Goal: Task Accomplishment & Management: Manage account settings

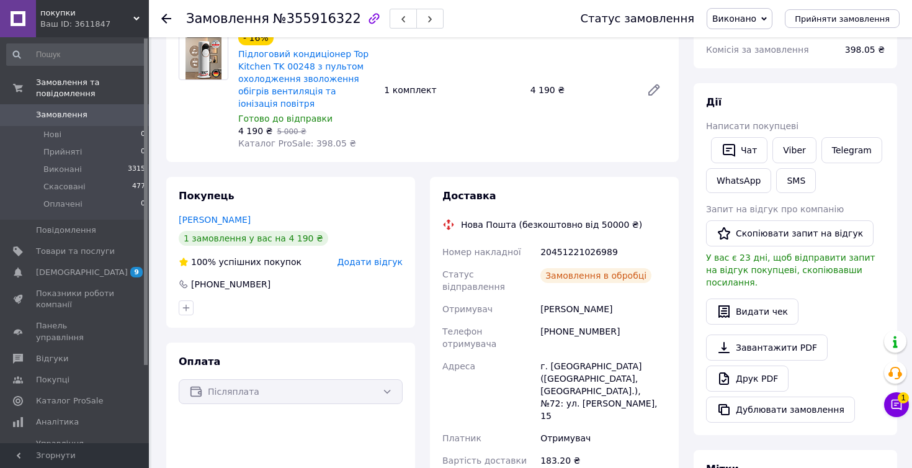
scroll to position [177, 0]
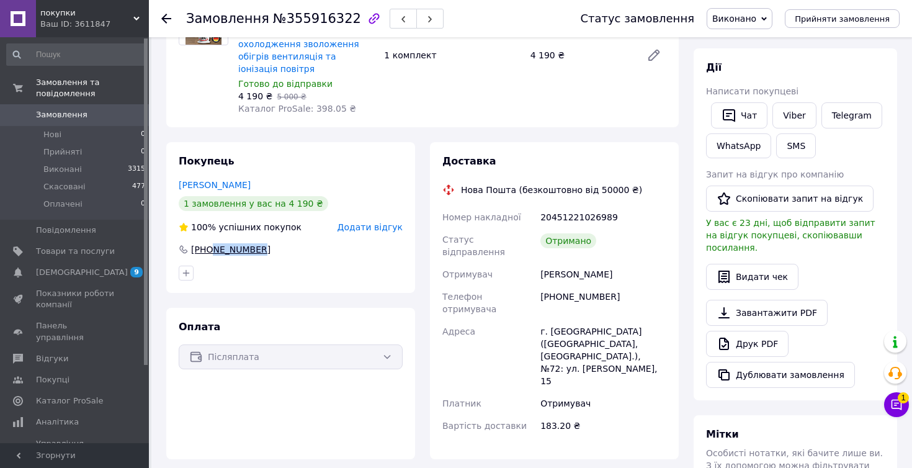
drag, startPoint x: 279, startPoint y: 241, endPoint x: 210, endPoint y: 238, distance: 68.9
click at [210, 243] on div "[PHONE_NUMBER]" at bounding box center [291, 249] width 224 height 12
click at [290, 249] on div "Покупець [PERSON_NAME] 1 замовлення у вас на 4 190 ₴ 100% успішних покупок Дода…" at bounding box center [290, 217] width 249 height 151
drag, startPoint x: 273, startPoint y: 238, endPoint x: 210, endPoint y: 239, distance: 63.3
click at [209, 243] on div "[PHONE_NUMBER]" at bounding box center [291, 249] width 224 height 12
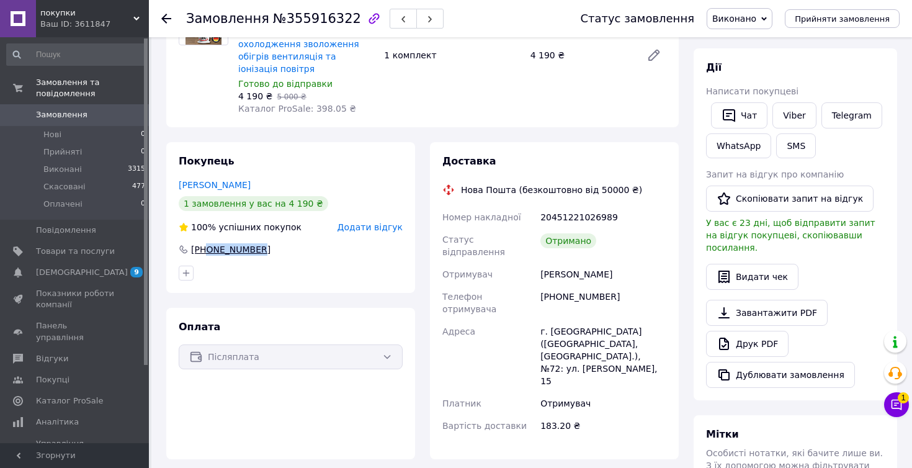
copy div "0990200736"
click at [899, 399] on span "1" at bounding box center [902, 397] width 11 height 11
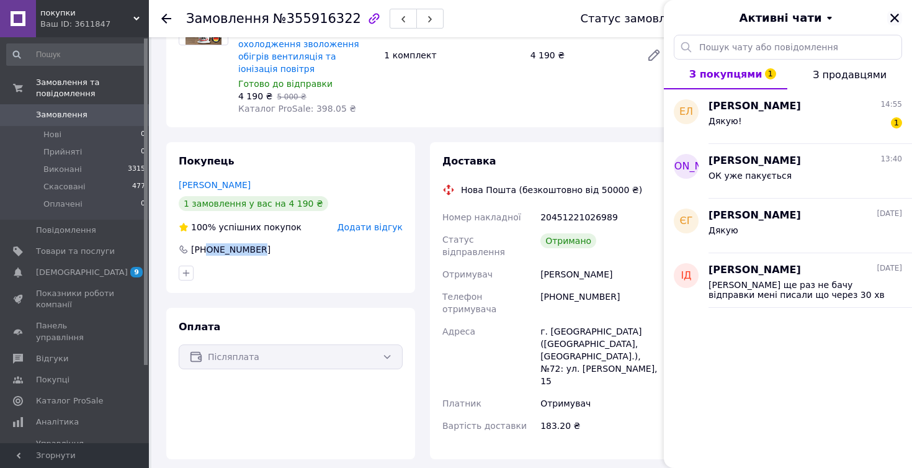
click at [897, 20] on icon "Закрити" at bounding box center [894, 18] width 9 height 9
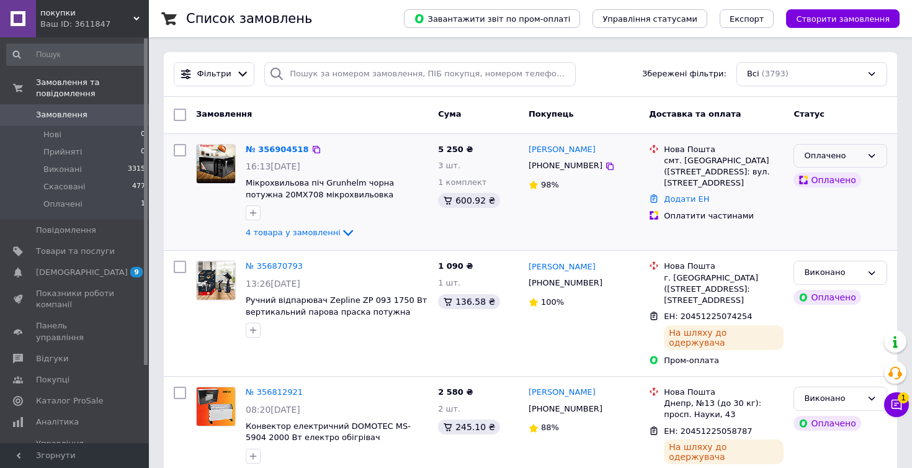
click at [874, 157] on icon at bounding box center [871, 156] width 10 height 10
click at [849, 179] on li "Прийнято" at bounding box center [840, 181] width 92 height 23
click at [340, 231] on icon at bounding box center [347, 232] width 15 height 15
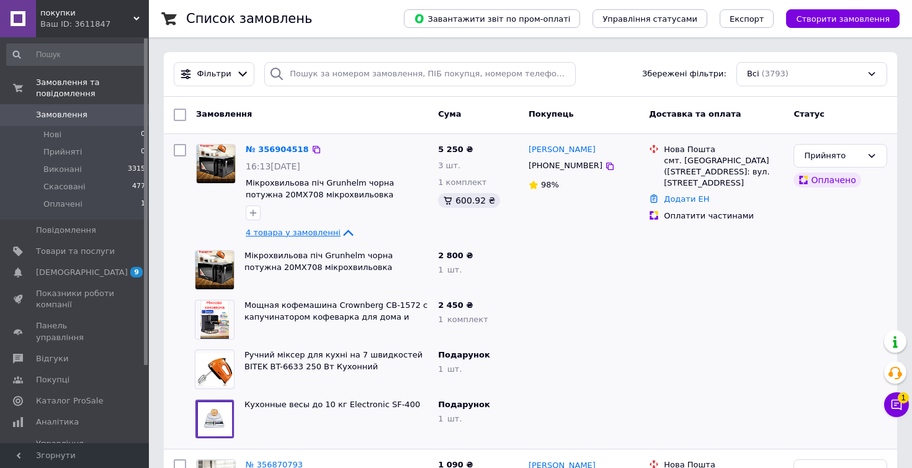
click at [637, 350] on div at bounding box center [583, 369] width 120 height 50
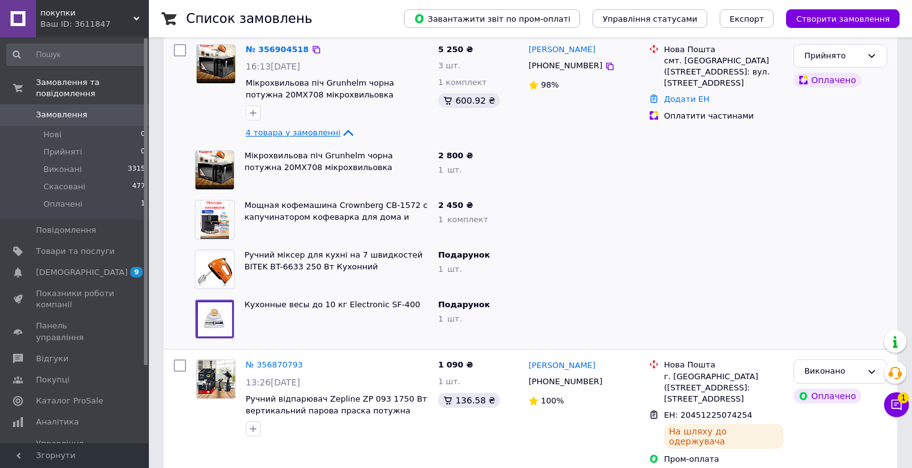
scroll to position [146, 0]
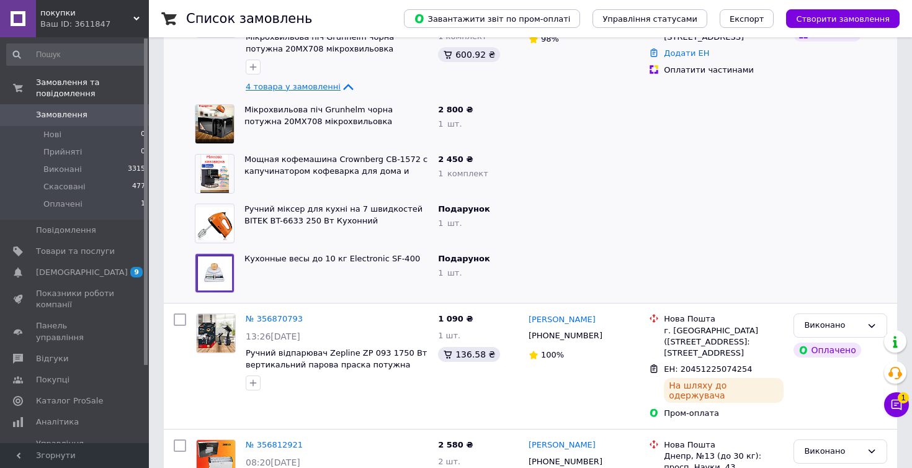
click at [546, 307] on div "№ 356870793 13:26[DATE] Ручний відпарювач Zepline ZP 093 1750 Вт вертикальний п…" at bounding box center [530, 365] width 733 height 125
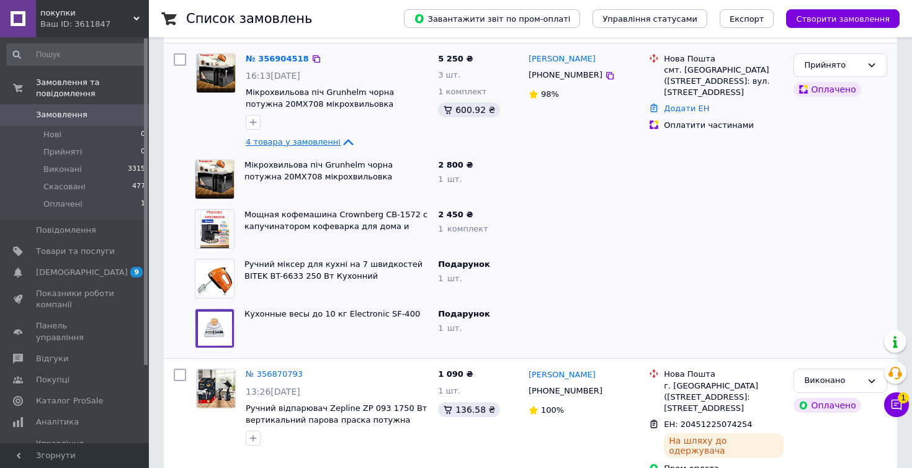
scroll to position [104, 0]
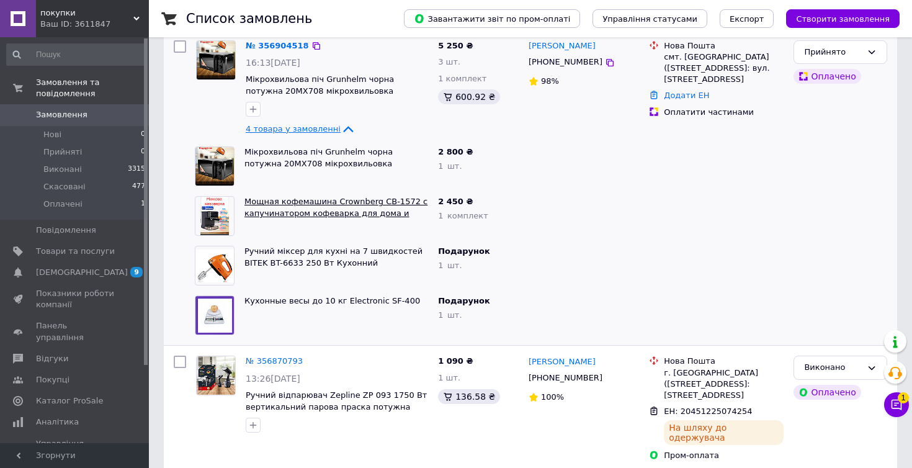
drag, startPoint x: 239, startPoint y: 198, endPoint x: 413, endPoint y: 213, distance: 174.9
click at [412, 213] on div "Мощная кофемашина Crownberg СВ-1572 с капучинатором кофеварка для дома и офиса …" at bounding box center [335, 216] width 193 height 50
click at [77, 248] on span "Товари та послуги" at bounding box center [75, 251] width 79 height 11
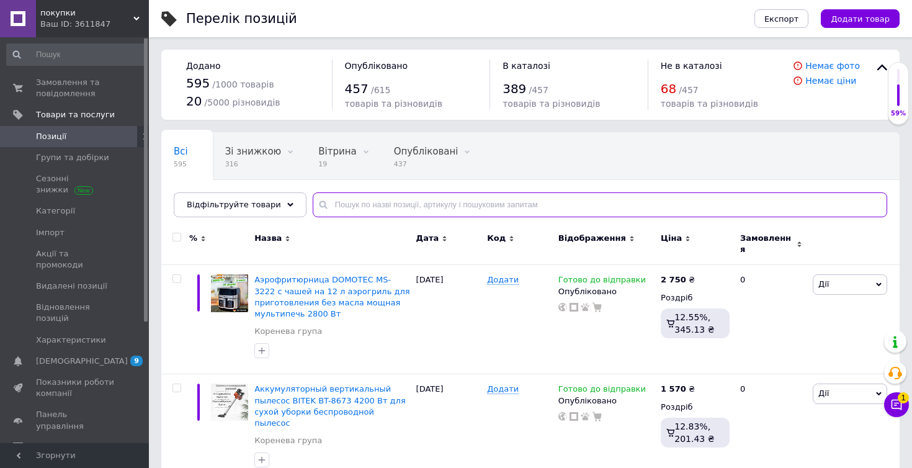
click at [424, 203] on input "text" at bounding box center [600, 204] width 574 height 25
type input "1572"
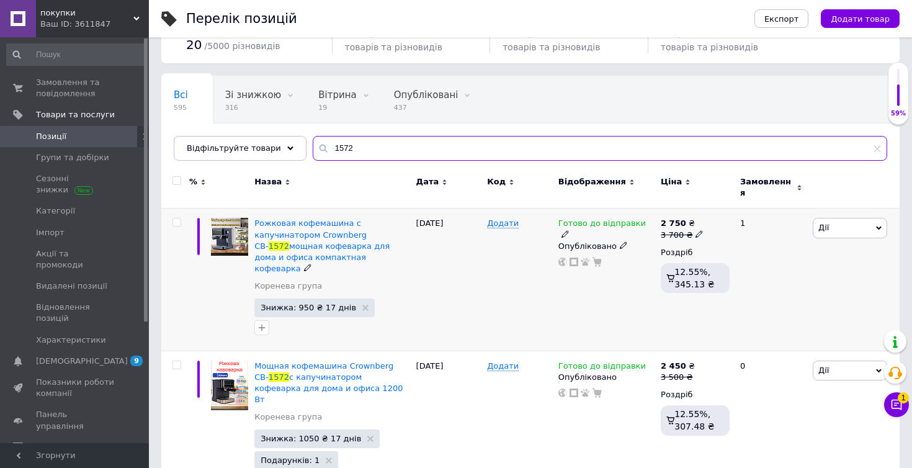
scroll to position [74, 0]
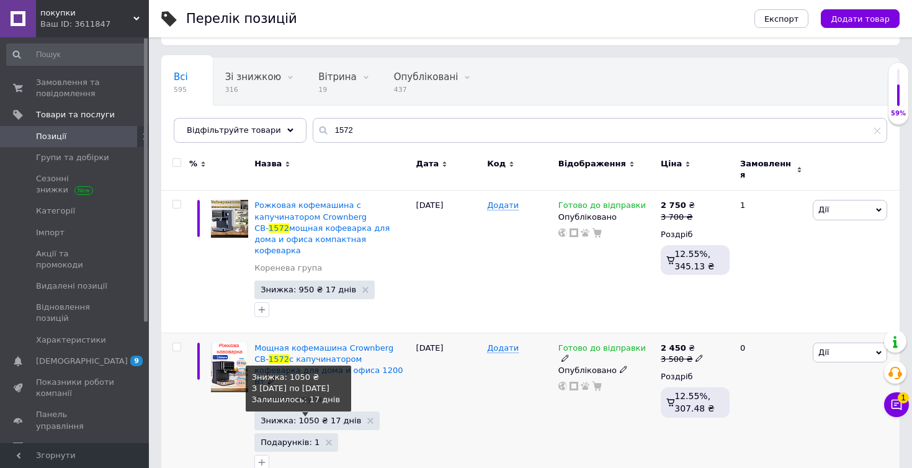
click at [312, 416] on span "Знижка: 1050 ₴ 17 днів" at bounding box center [310, 420] width 100 height 8
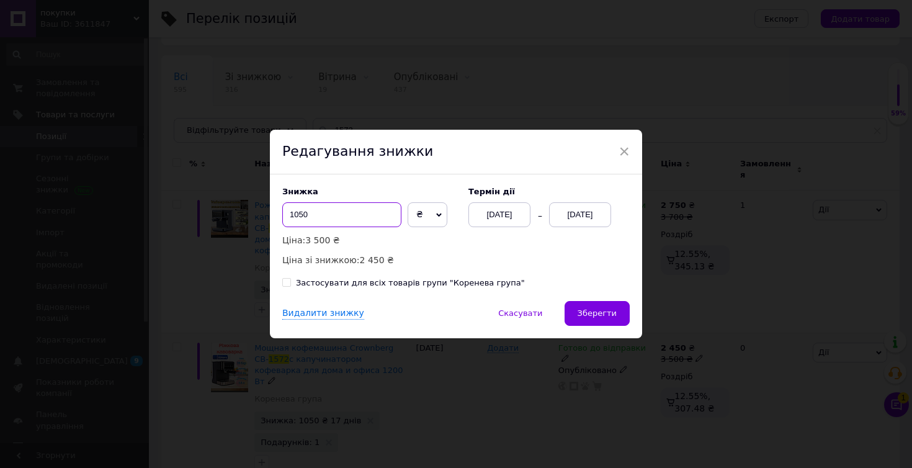
drag, startPoint x: 297, startPoint y: 214, endPoint x: 283, endPoint y: 214, distance: 13.6
click at [283, 214] on input "1050" at bounding box center [341, 214] width 119 height 25
type input "950"
click at [598, 311] on span "Зберегти" at bounding box center [596, 312] width 39 height 9
